Goal: Check status: Check status

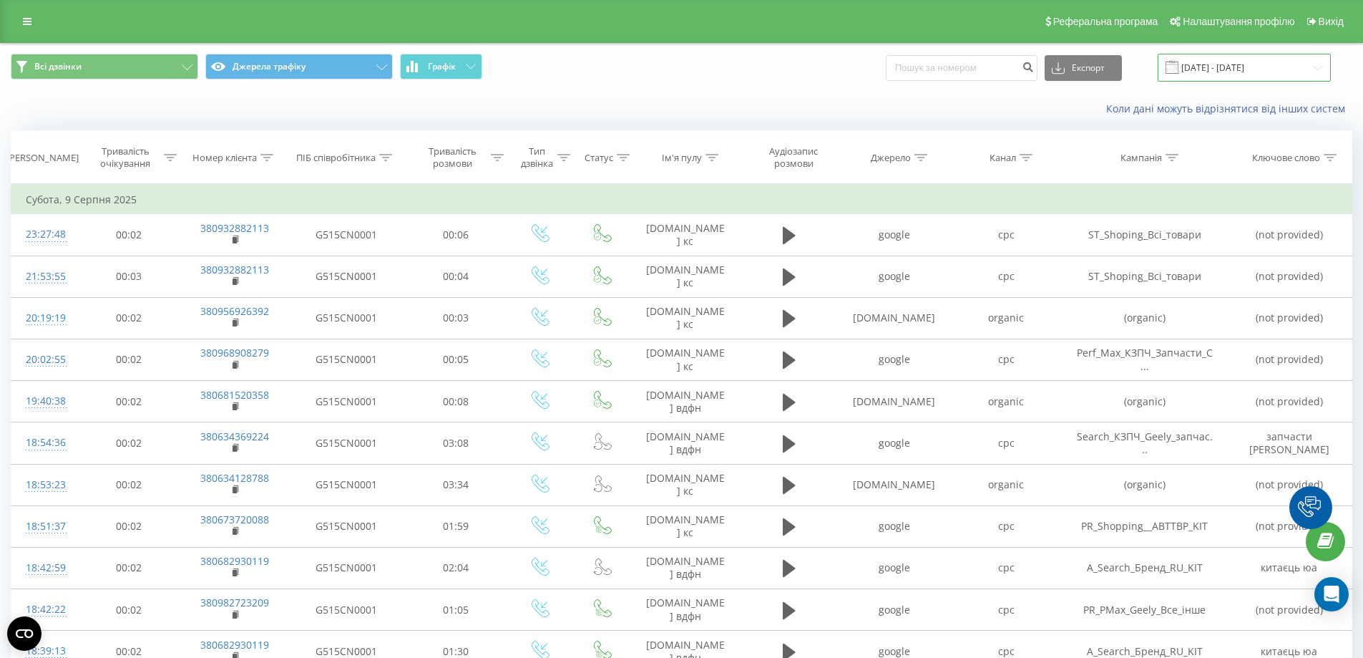
click at [1224, 69] on input "[DATE] - [DATE]" at bounding box center [1244, 68] width 173 height 28
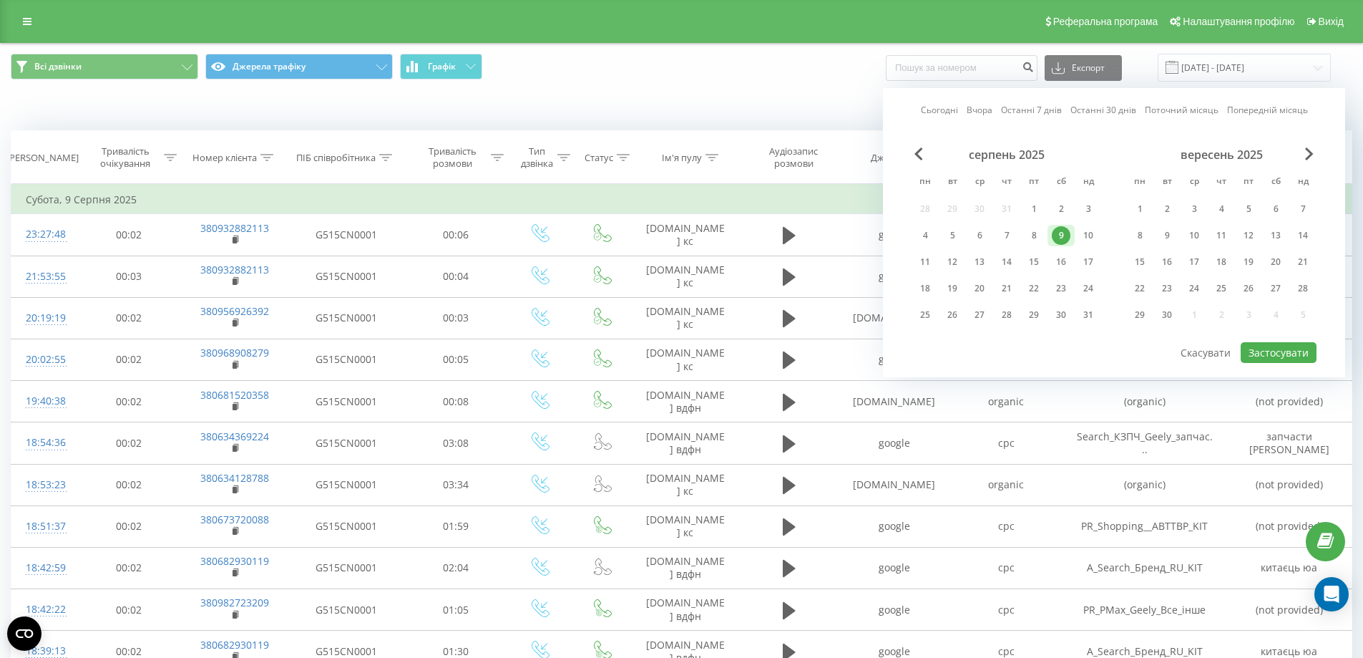
click at [952, 109] on link "Сьогодні" at bounding box center [939, 110] width 37 height 14
click at [1260, 348] on button "Застосувати" at bounding box center [1279, 352] width 76 height 21
type input "[DATE] - [DATE]"
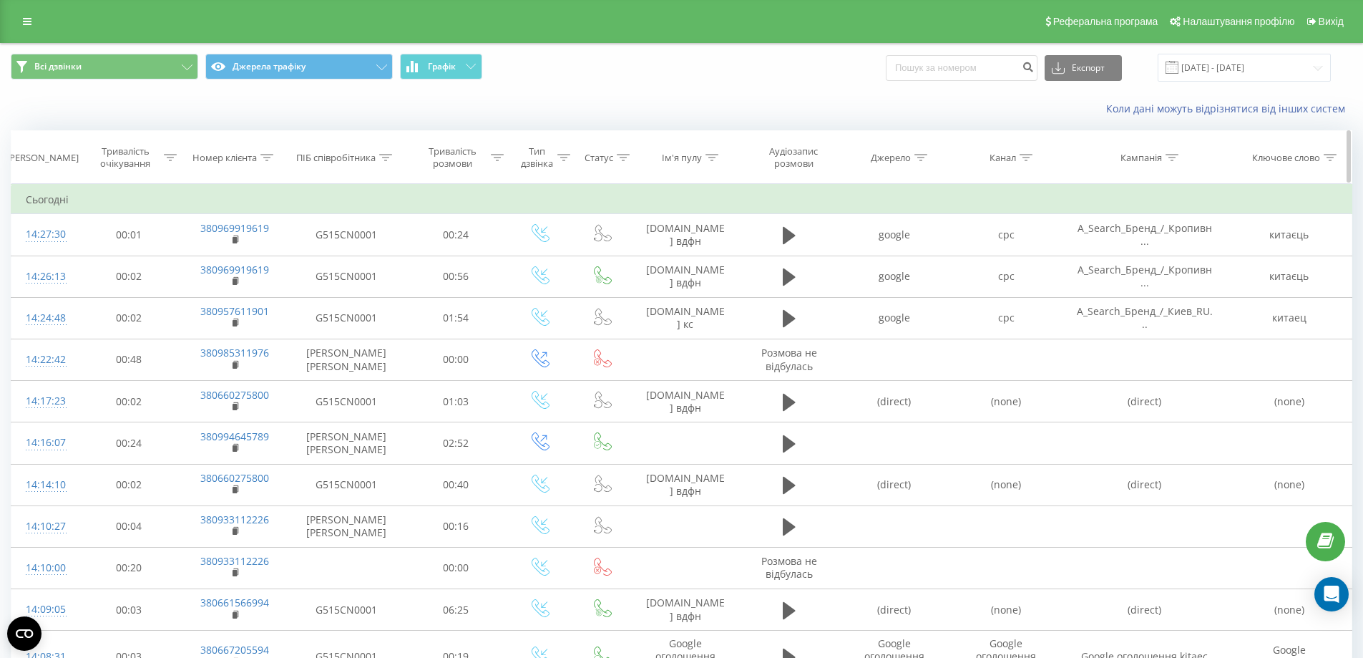
click at [264, 155] on icon at bounding box center [266, 157] width 13 height 7
click at [230, 263] on input "text" at bounding box center [235, 260] width 126 height 25
paste input "380673842907"
type input "380673842907"
click button "OK" at bounding box center [265, 289] width 61 height 18
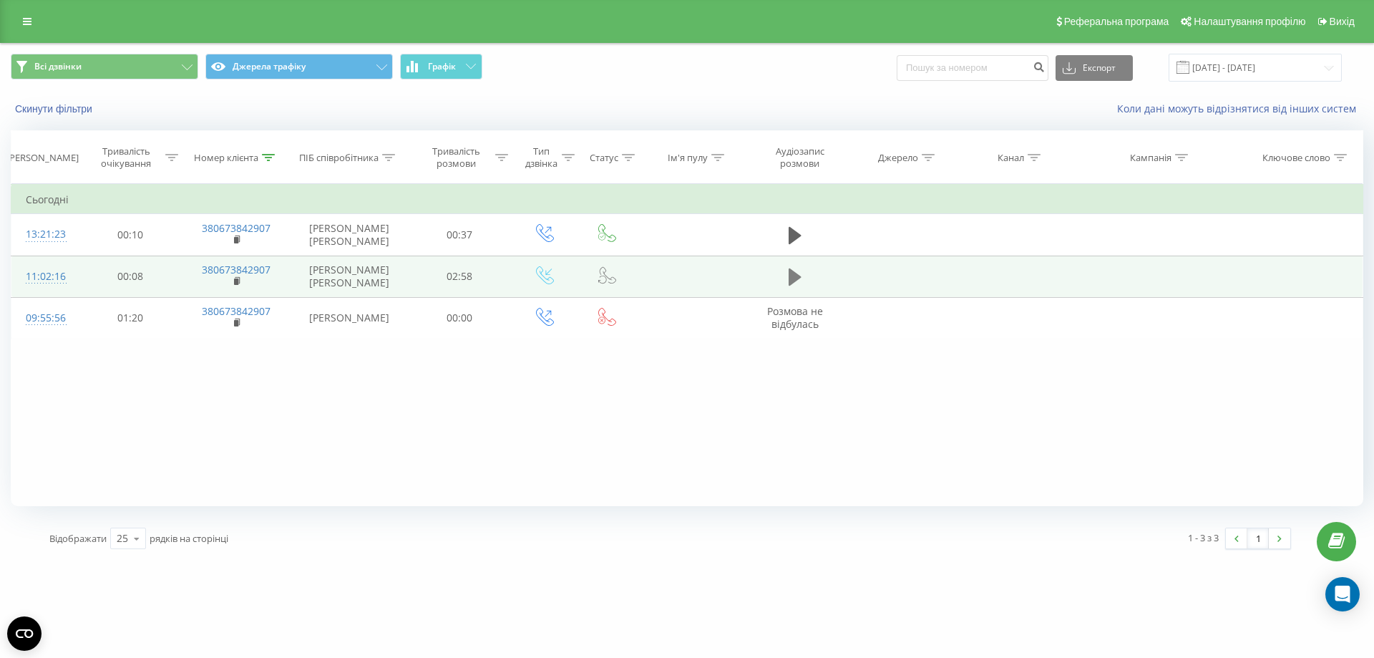
click at [789, 273] on icon at bounding box center [795, 276] width 13 height 17
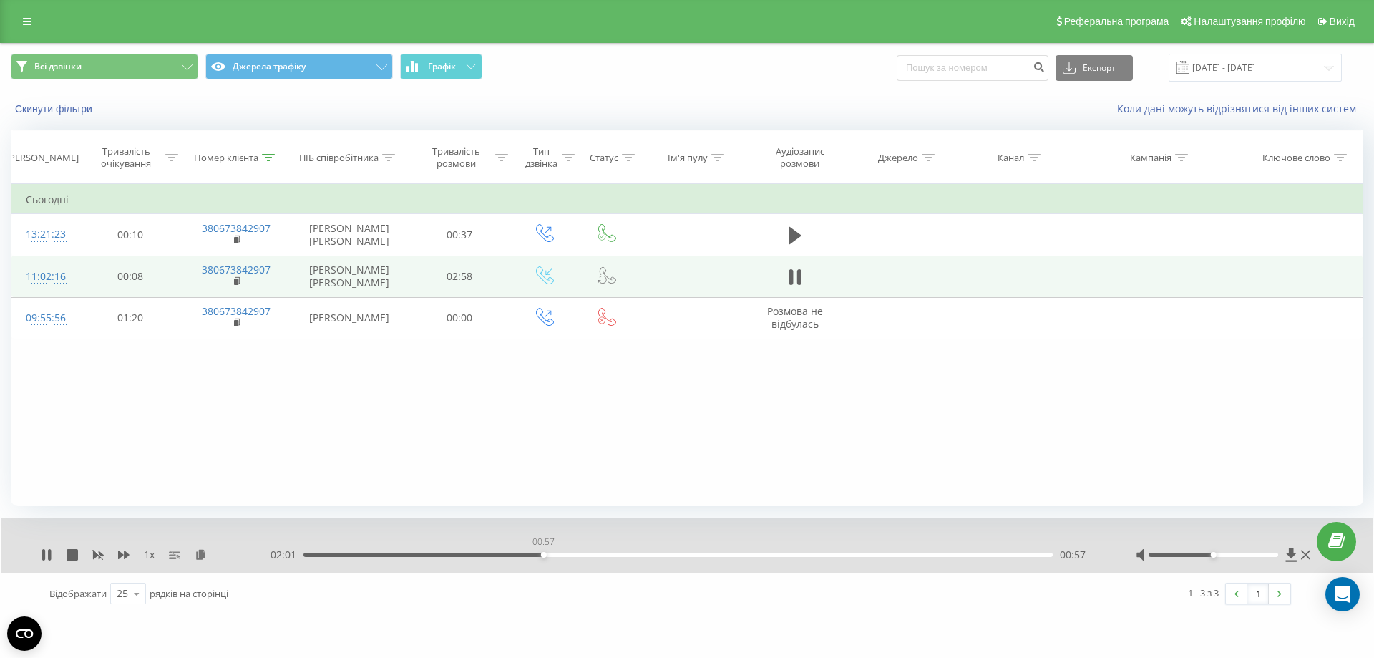
click at [543, 553] on div "00:57" at bounding box center [677, 554] width 749 height 4
click at [577, 553] on div "00:58" at bounding box center [677, 554] width 749 height 4
click at [595, 555] on div "01:06" at bounding box center [677, 554] width 749 height 4
click at [605, 554] on div "01:12" at bounding box center [677, 554] width 749 height 4
click at [620, 552] on div "- 01:46 01:13 01:13" at bounding box center [683, 554] width 833 height 14
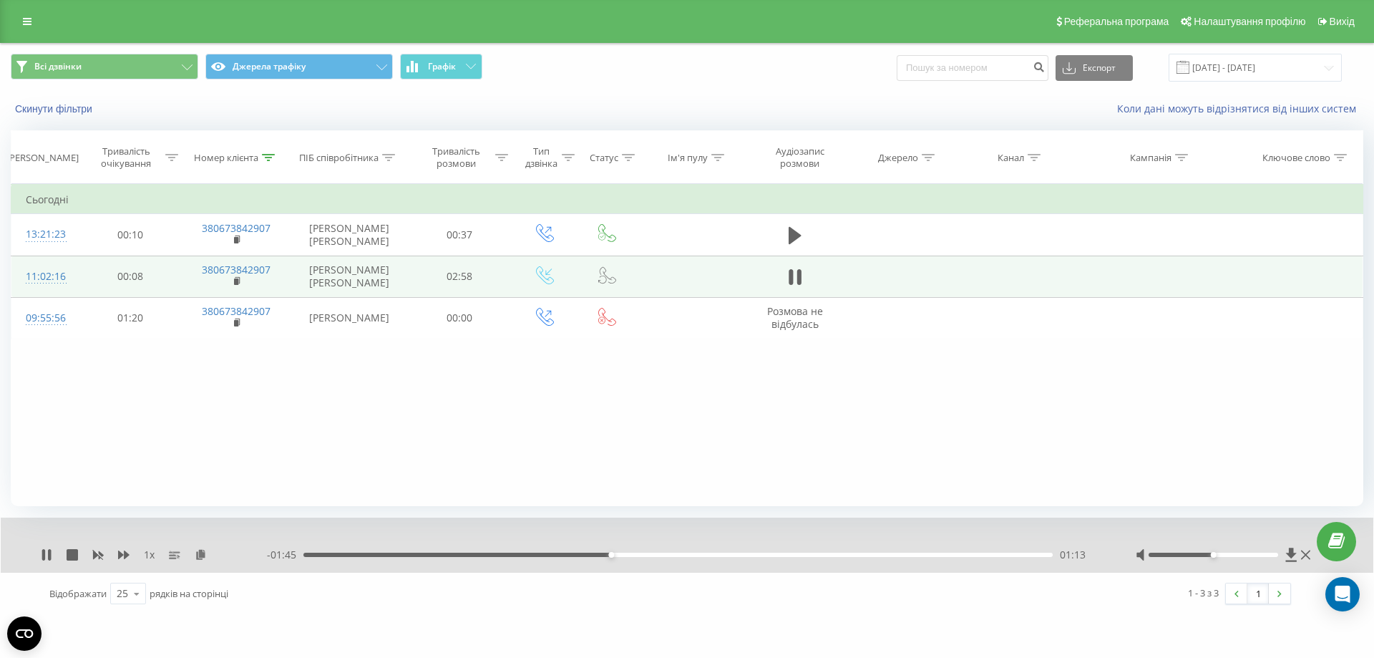
click at [625, 555] on div "01:13" at bounding box center [677, 554] width 749 height 4
click at [648, 552] on div "- 01:41 01:17 01:17" at bounding box center [683, 554] width 833 height 14
click at [653, 553] on div "01:23" at bounding box center [677, 554] width 749 height 4
click at [673, 555] on div "01:24" at bounding box center [677, 554] width 749 height 4
click at [693, 554] on div "01:33" at bounding box center [677, 554] width 749 height 4
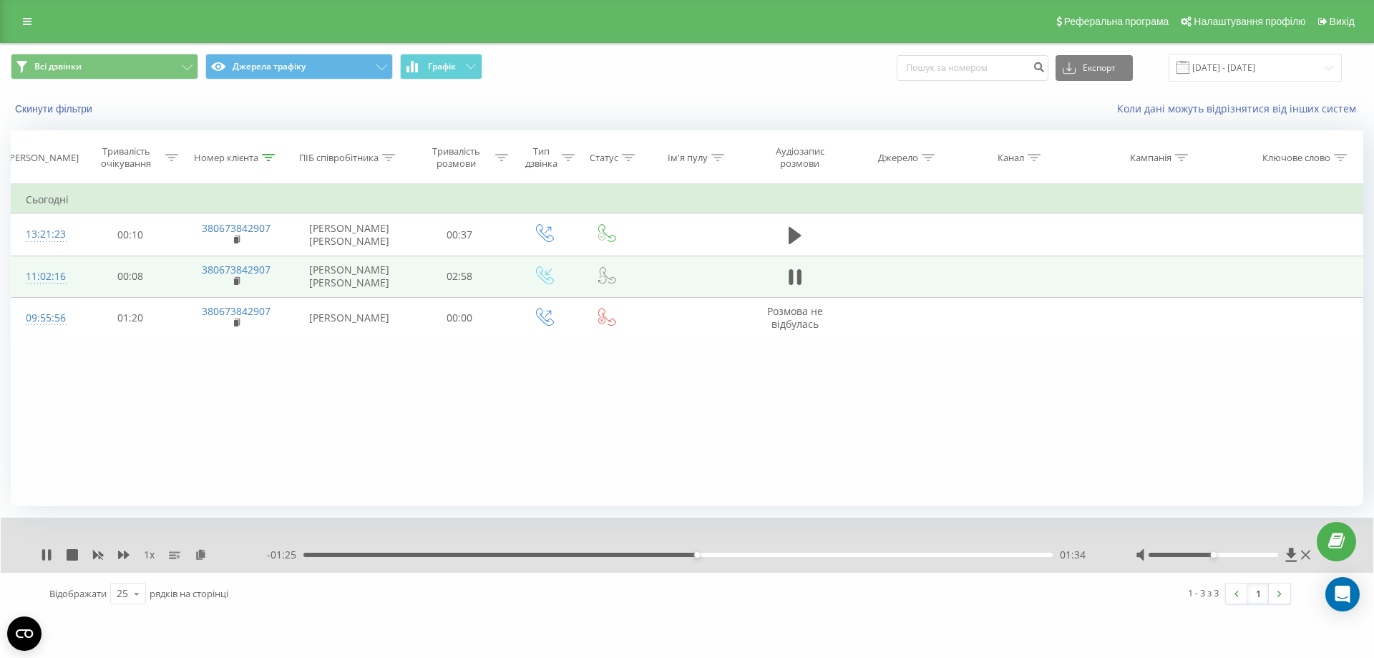
click at [714, 555] on div "01:34" at bounding box center [677, 554] width 749 height 4
click at [735, 556] on div "01:39" at bounding box center [677, 554] width 749 height 4
click at [750, 554] on div "01:46" at bounding box center [677, 554] width 749 height 4
click at [761, 554] on div "01:47" at bounding box center [677, 554] width 749 height 4
click at [775, 557] on div "01:49" at bounding box center [677, 554] width 749 height 4
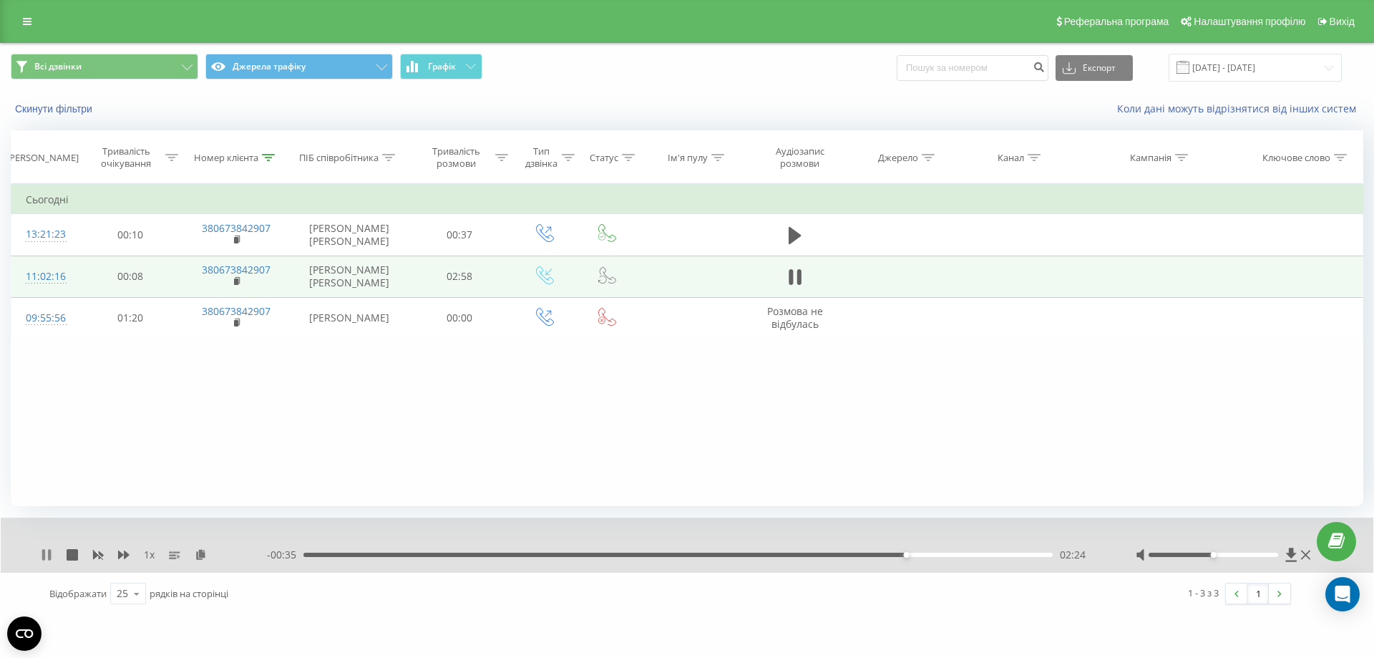
click at [50, 557] on icon at bounding box center [49, 554] width 3 height 11
click at [39, 551] on div "1 x - 00:34 02:24 02:24" at bounding box center [687, 544] width 1373 height 55
click at [48, 552] on icon at bounding box center [46, 554] width 11 height 11
click at [870, 553] on div "02:24" at bounding box center [677, 554] width 749 height 4
click at [44, 556] on icon at bounding box center [43, 554] width 3 height 11
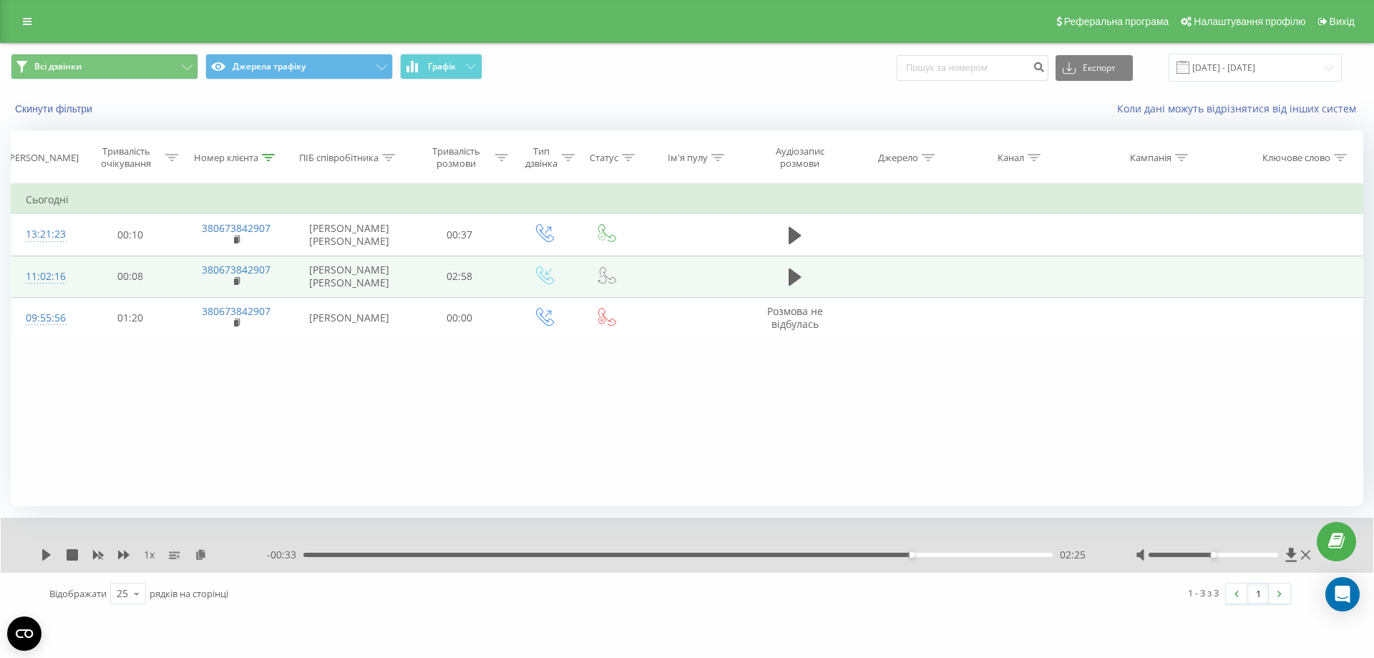
click at [43, 548] on div "1 x" at bounding box center [154, 554] width 226 height 14
click at [44, 557] on icon at bounding box center [46, 554] width 9 height 11
click at [842, 552] on div "- 00:33 02:26 02:26" at bounding box center [683, 554] width 833 height 14
click at [847, 554] on div "02:26" at bounding box center [677, 554] width 749 height 4
click at [46, 554] on icon at bounding box center [46, 554] width 11 height 11
